Goal: Information Seeking & Learning: Learn about a topic

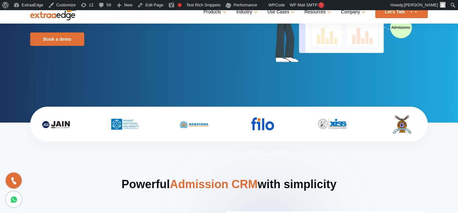
scroll to position [122, 0]
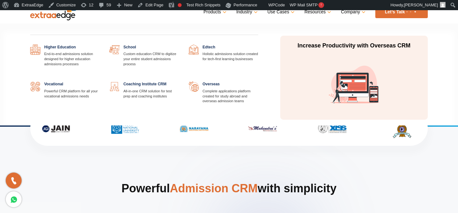
click at [179, 45] on link at bounding box center [179, 45] width 0 height 0
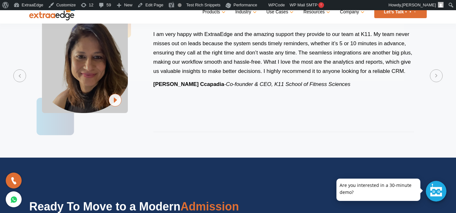
scroll to position [1549, 0]
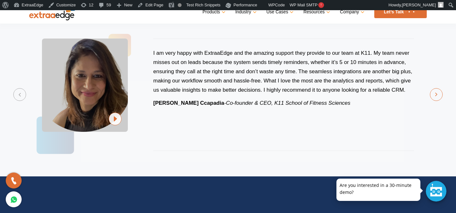
click at [435, 92] on button "Next" at bounding box center [436, 94] width 13 height 13
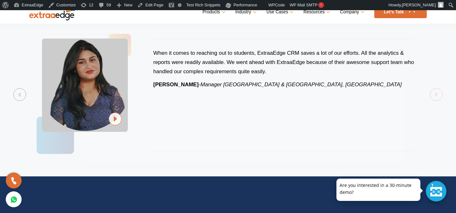
click at [435, 92] on section "Previous ExtraaEdge is an incredibly dynamic and trustworthy platform that trul…" at bounding box center [228, 94] width 456 height 163
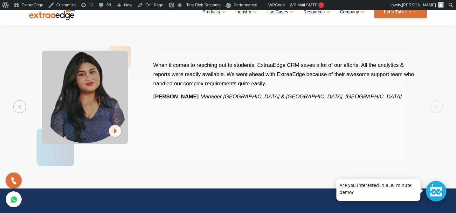
scroll to position [1535, 0]
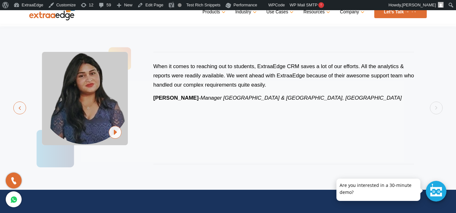
click at [17, 110] on button "Previous" at bounding box center [19, 108] width 13 height 13
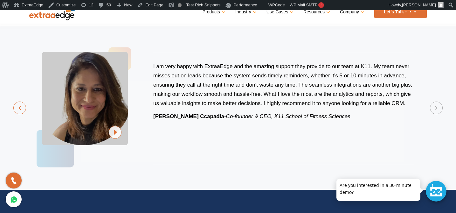
click at [17, 110] on button "Previous" at bounding box center [19, 108] width 13 height 13
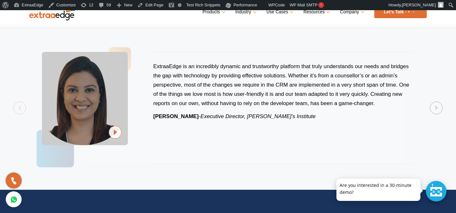
click at [17, 110] on section "Previous ExtraaEdge is an incredibly dynamic and trustworthy platform that trul…" at bounding box center [228, 107] width 456 height 163
click at [439, 112] on button "Next" at bounding box center [436, 108] width 13 height 13
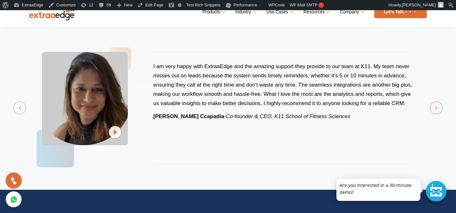
click at [439, 112] on button "Next" at bounding box center [436, 108] width 13 height 13
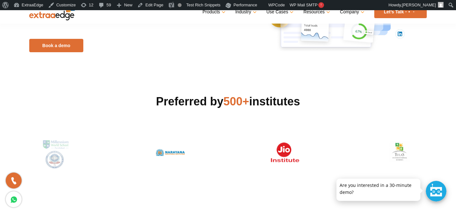
scroll to position [97, 0]
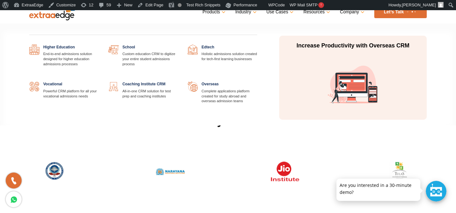
click at [257, 45] on link at bounding box center [257, 45] width 0 height 0
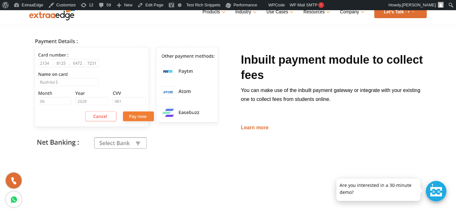
scroll to position [1040, 0]
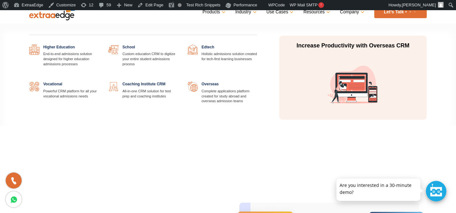
click at [99, 81] on link at bounding box center [99, 81] width 0 height 0
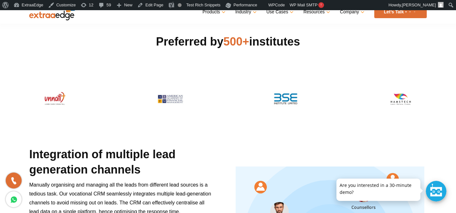
scroll to position [177, 0]
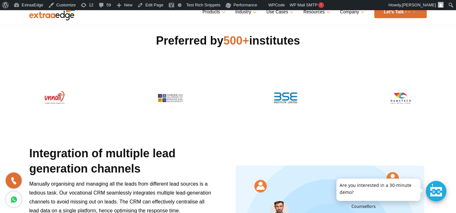
click at [178, 99] on img at bounding box center [170, 109] width 42 height 22
click at [298, 100] on img at bounding box center [285, 109] width 42 height 22
click at [400, 98] on img at bounding box center [401, 109] width 42 height 22
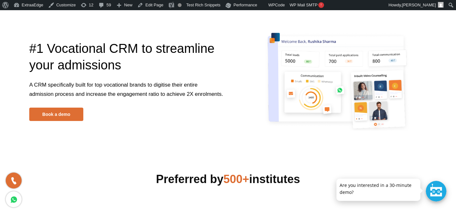
scroll to position [0, 0]
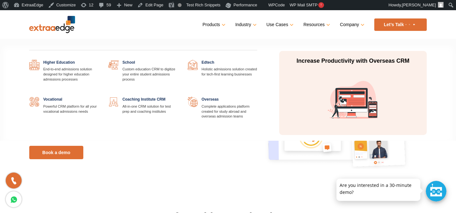
click at [247, 28] on link "Industry" at bounding box center [246, 24] width 20 height 9
click at [257, 97] on link at bounding box center [257, 97] width 0 height 0
